Goal: Task Accomplishment & Management: Contribute content

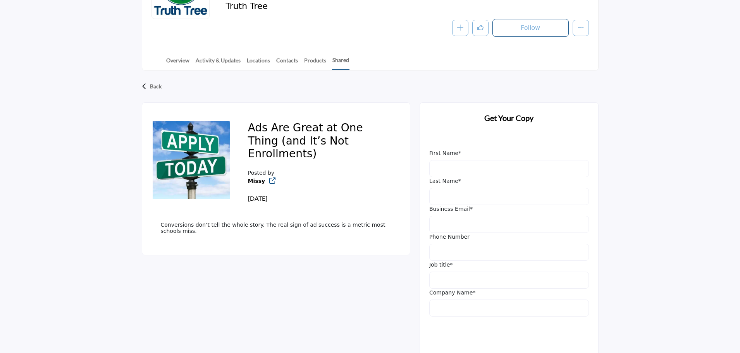
scroll to position [5, 0]
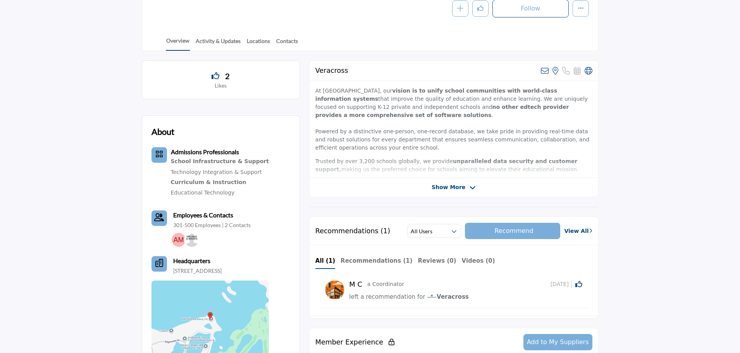
scroll to position [271, 0]
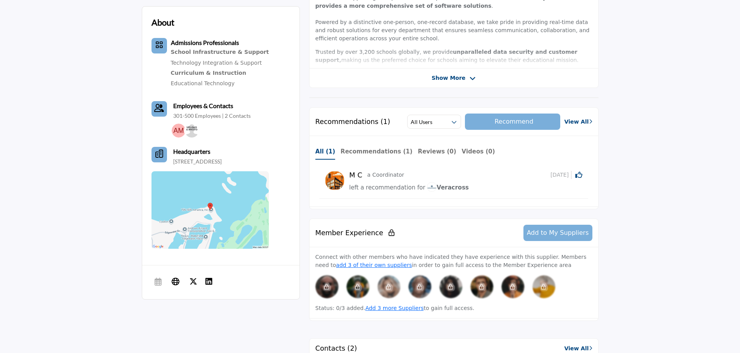
click at [323, 152] on b "All (1)" at bounding box center [325, 151] width 20 height 7
click at [321, 149] on b "All (1)" at bounding box center [325, 151] width 20 height 7
click at [362, 149] on b "Recommendations (1)" at bounding box center [377, 151] width 72 height 7
click at [382, 186] on span "left a recommendation for" at bounding box center [387, 187] width 76 height 7
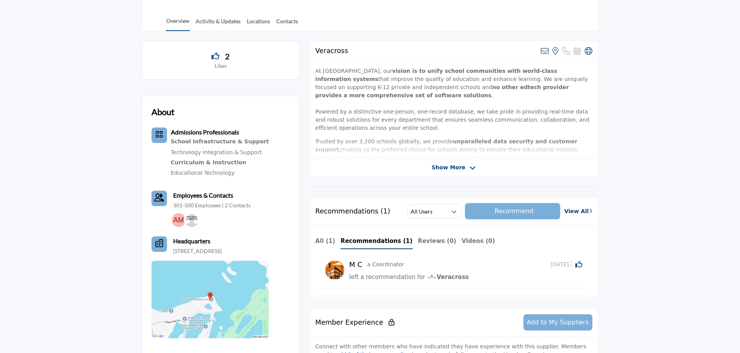
scroll to position [194, 0]
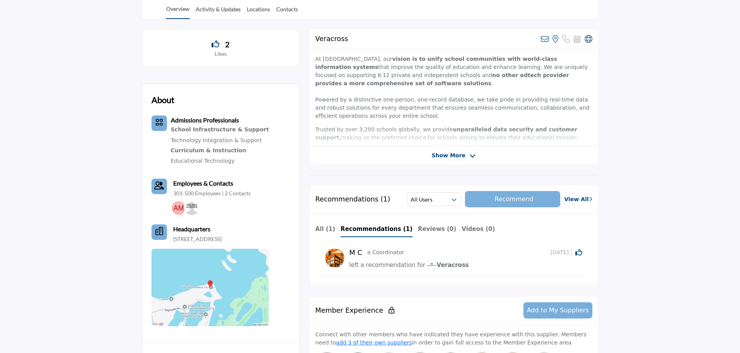
click at [580, 196] on link "View All" at bounding box center [578, 199] width 28 height 8
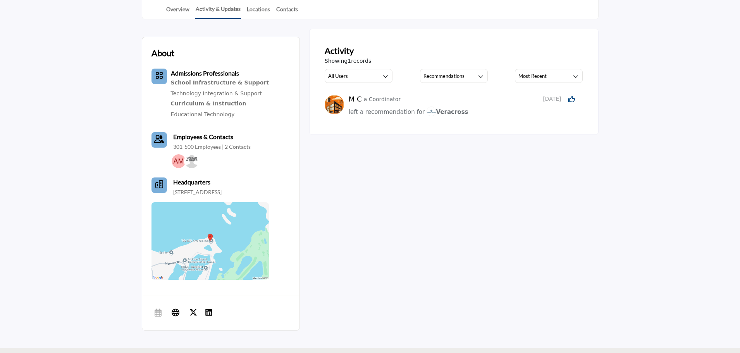
scroll to position [194, 0]
click at [328, 106] on img at bounding box center [334, 104] width 19 height 19
click at [381, 99] on p "a Coordinator" at bounding box center [382, 99] width 37 height 8
click at [542, 105] on div "M C a Coordinator 4 months ago Click to Like this activity 0 0" at bounding box center [462, 106] width 226 height 22
click at [447, 112] on span "Veracross" at bounding box center [448, 111] width 42 height 7
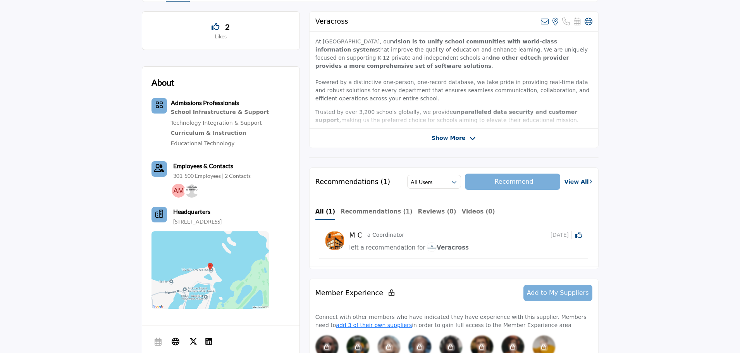
scroll to position [349, 0]
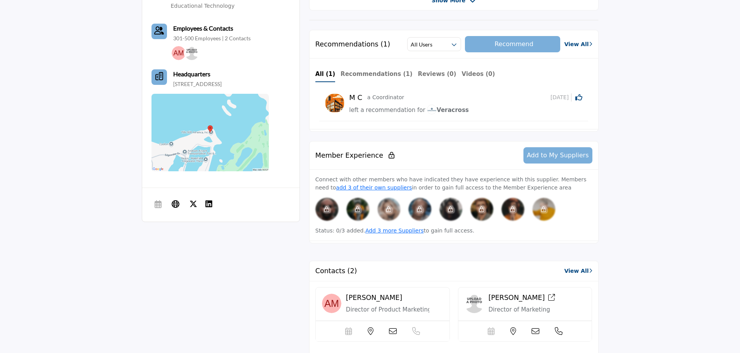
click at [575, 150] on button "Add to My Suppliers" at bounding box center [558, 155] width 69 height 16
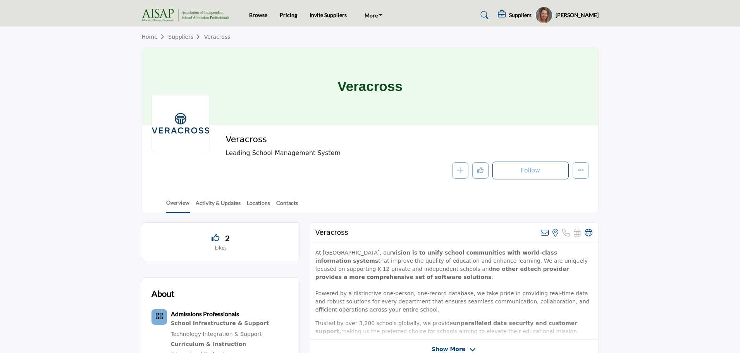
click at [532, 12] on h5 "Suppliers" at bounding box center [520, 15] width 22 height 7
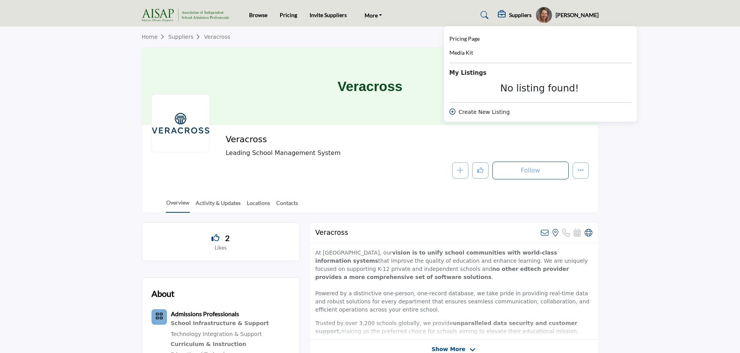
click at [456, 110] on icon at bounding box center [452, 111] width 6 height 6
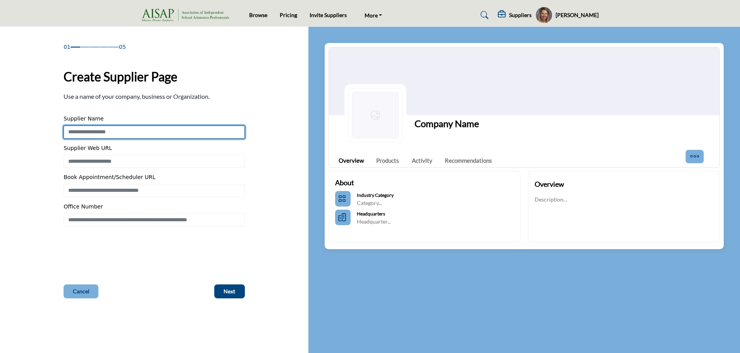
drag, startPoint x: 124, startPoint y: 127, endPoint x: 124, endPoint y: 134, distance: 6.6
click at [124, 130] on input "Enter Supplier Name" at bounding box center [154, 132] width 181 height 13
type input "*******"
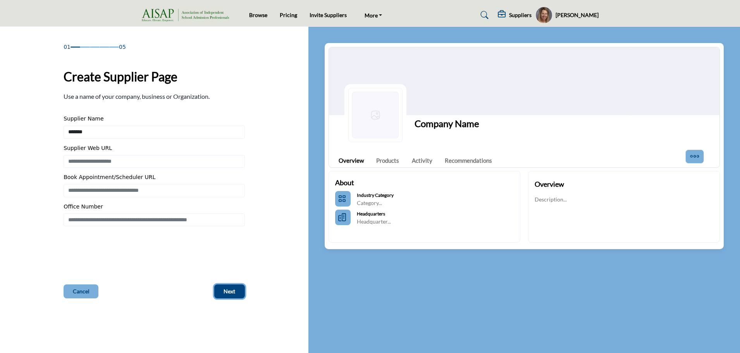
click at [226, 290] on span "Next" at bounding box center [230, 292] width 12 height 8
type input "********"
